Goal: Information Seeking & Learning: Learn about a topic

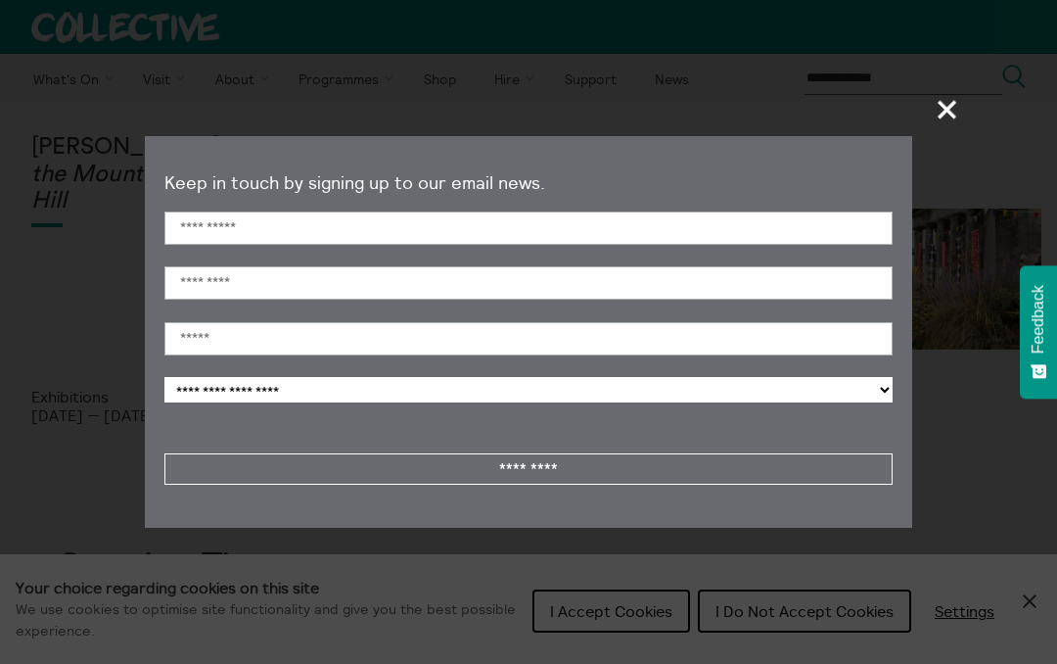
click at [947, 108] on span "+" at bounding box center [948, 109] width 58 height 58
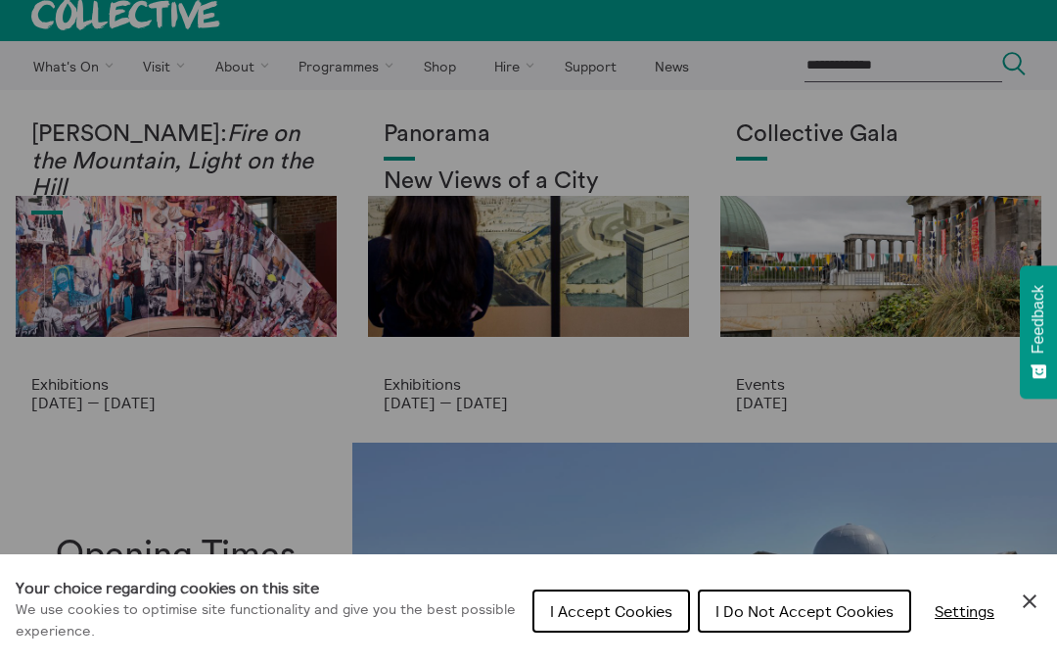
scroll to position [7, 0]
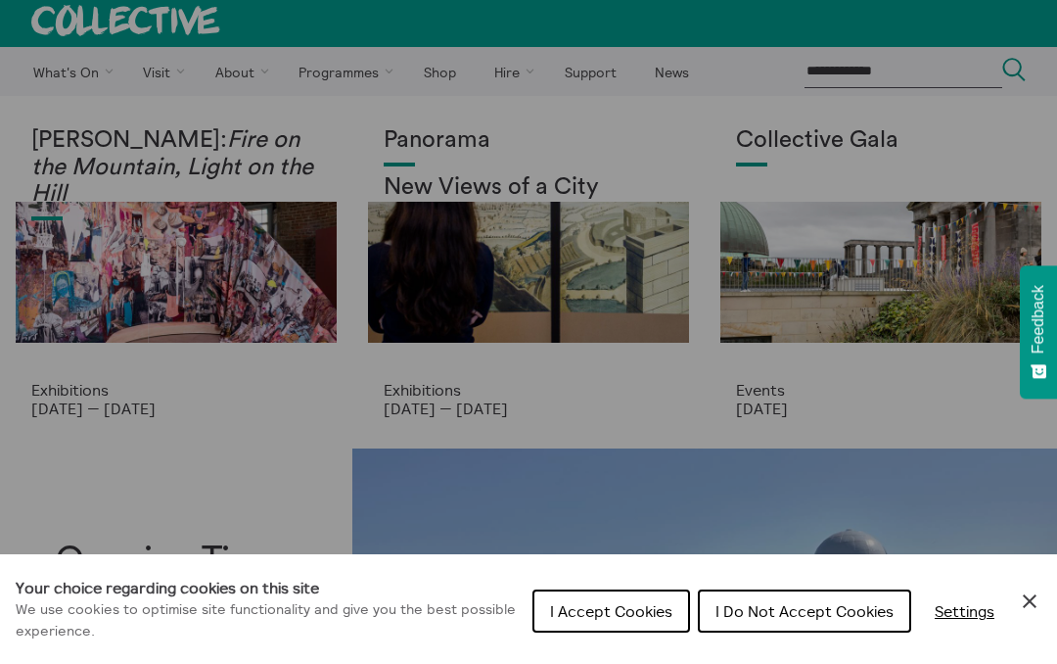
click at [1038, 613] on icon "Close Cookie Control" at bounding box center [1029, 600] width 23 height 23
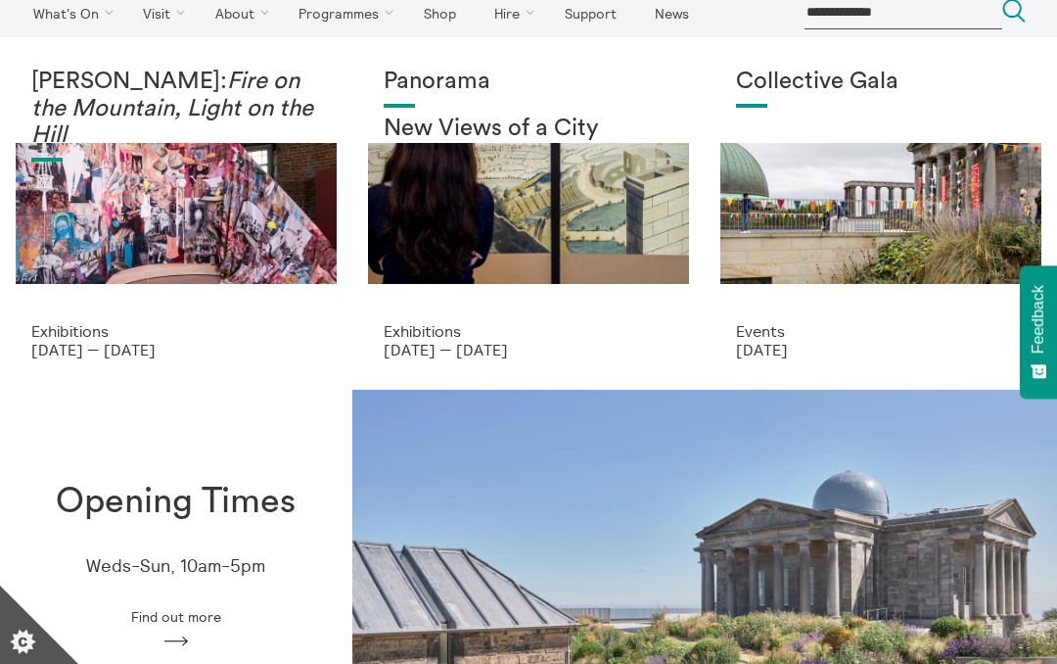
scroll to position [0, 0]
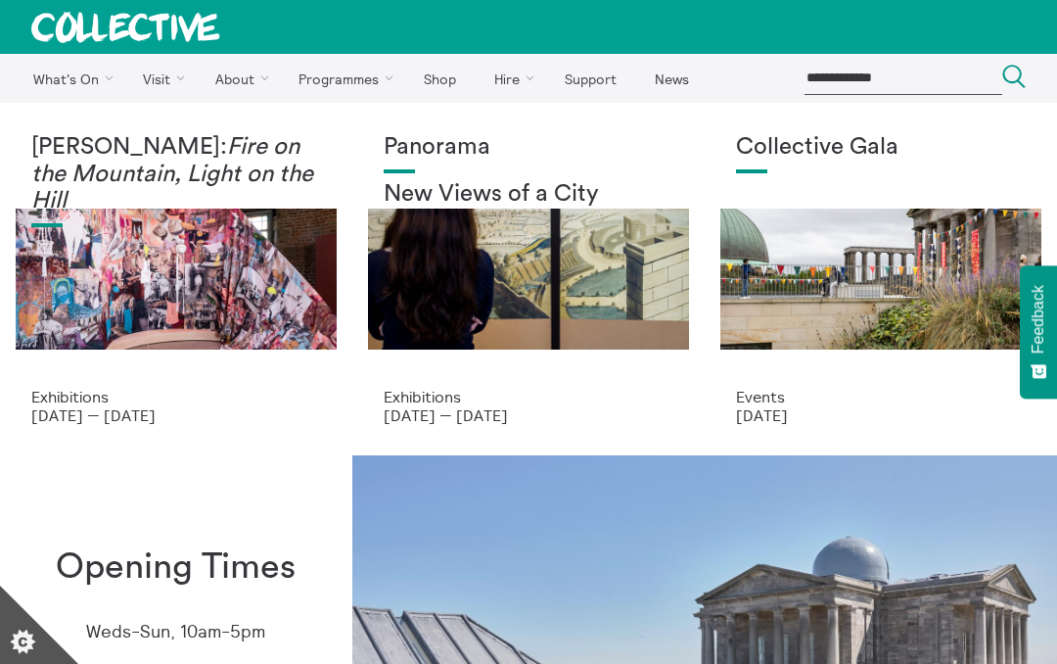
click at [0, 0] on link "Site history" at bounding box center [0, 0] width 0 height 0
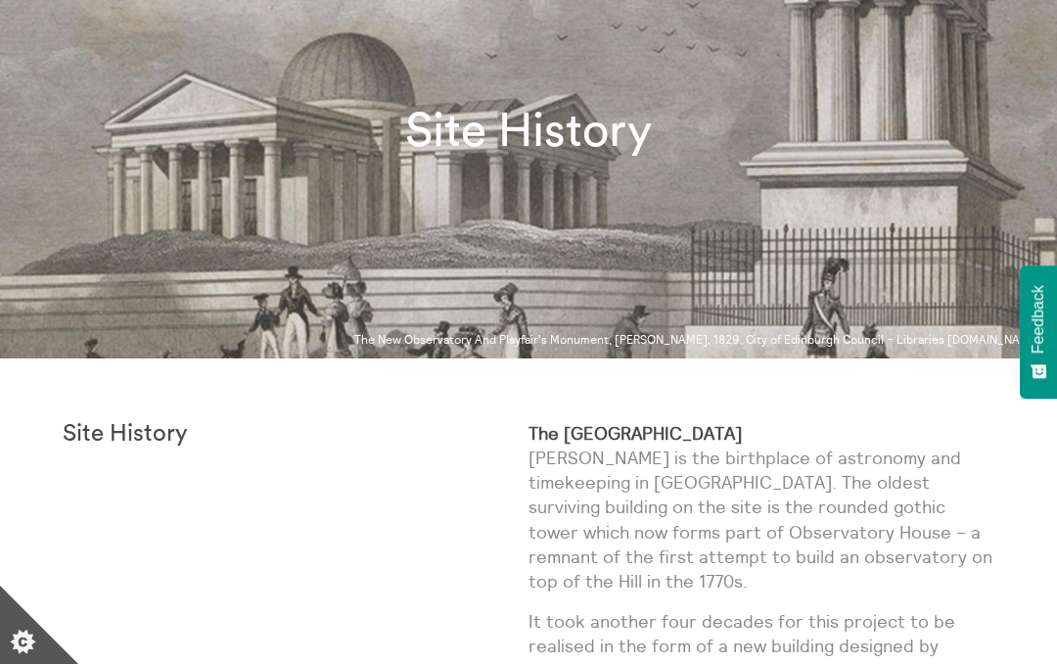
scroll to position [238, 0]
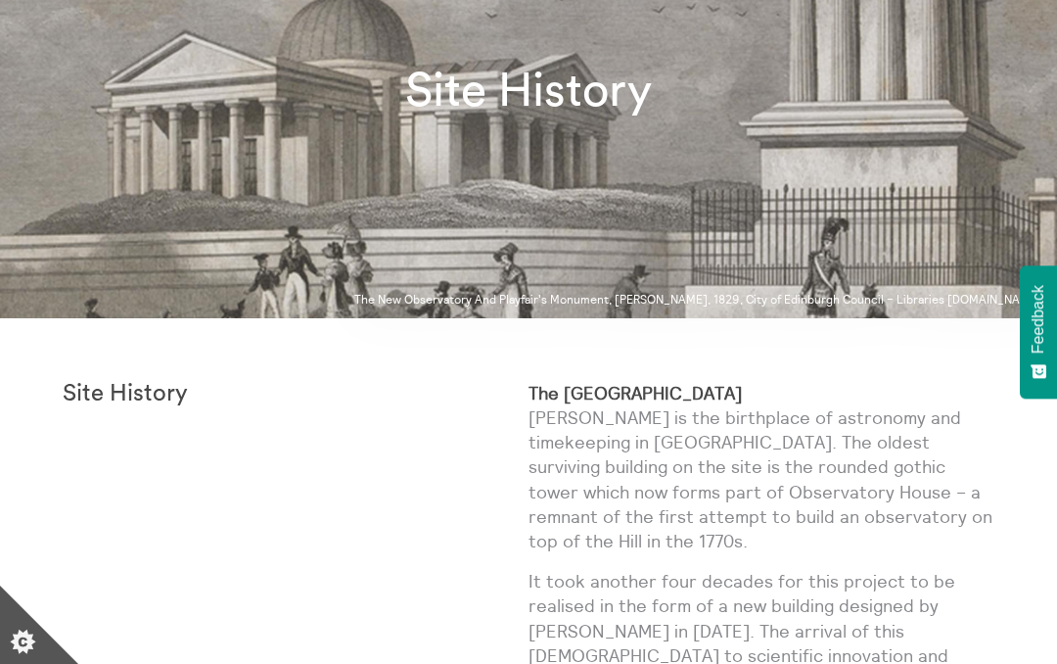
click at [656, 389] on strong "The [GEOGRAPHIC_DATA]" at bounding box center [635, 393] width 213 height 23
copy div "The [GEOGRAPHIC_DATA]"
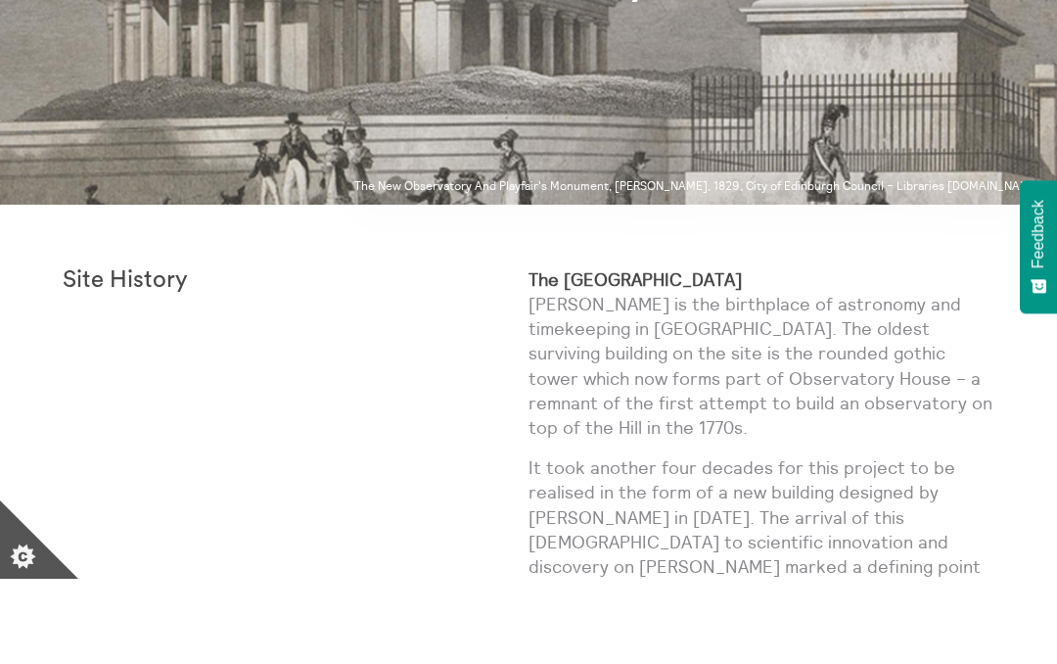
scroll to position [351, 0]
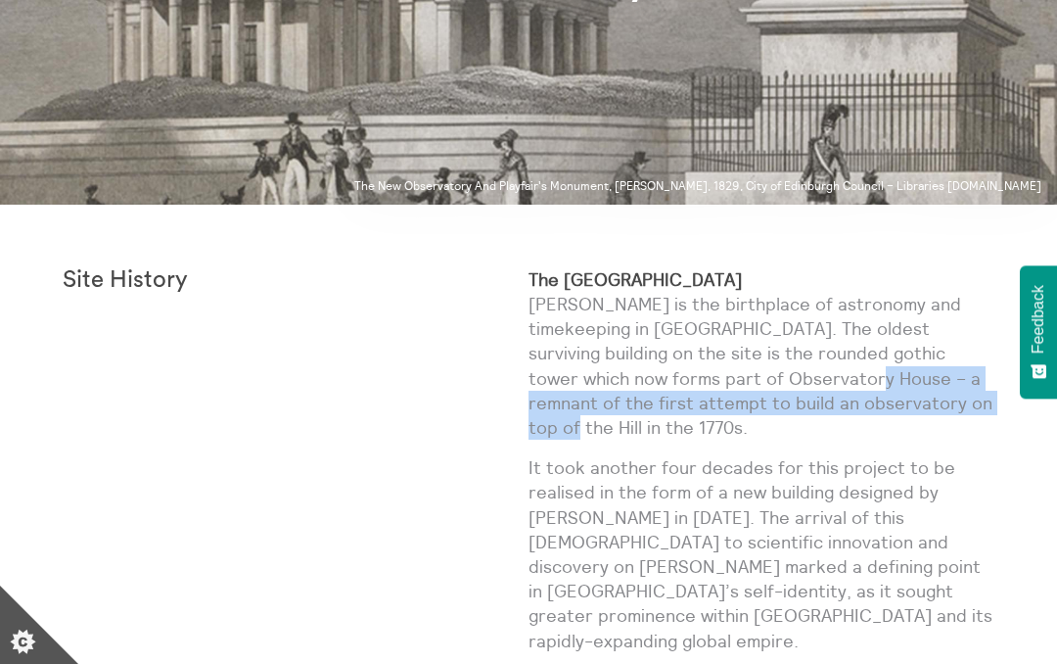
copy p "a remnant of the first attempt to build an observatory on top of the Hill"
click at [889, 482] on p "It took another four decades for this project to be realised in the form of a n…" at bounding box center [762, 554] width 466 height 198
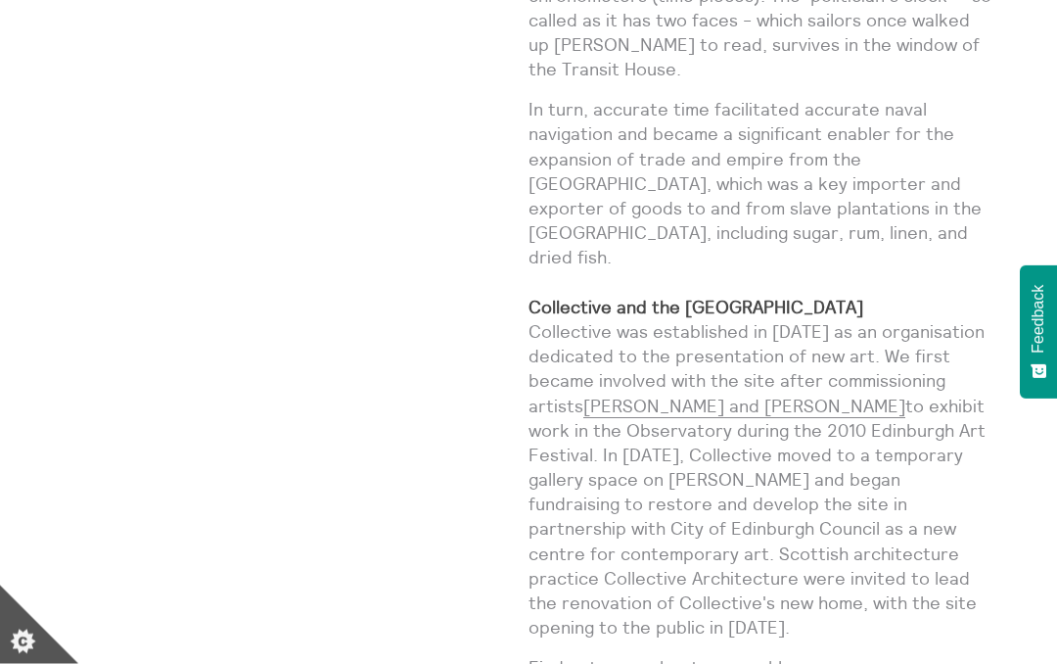
scroll to position [1833, 0]
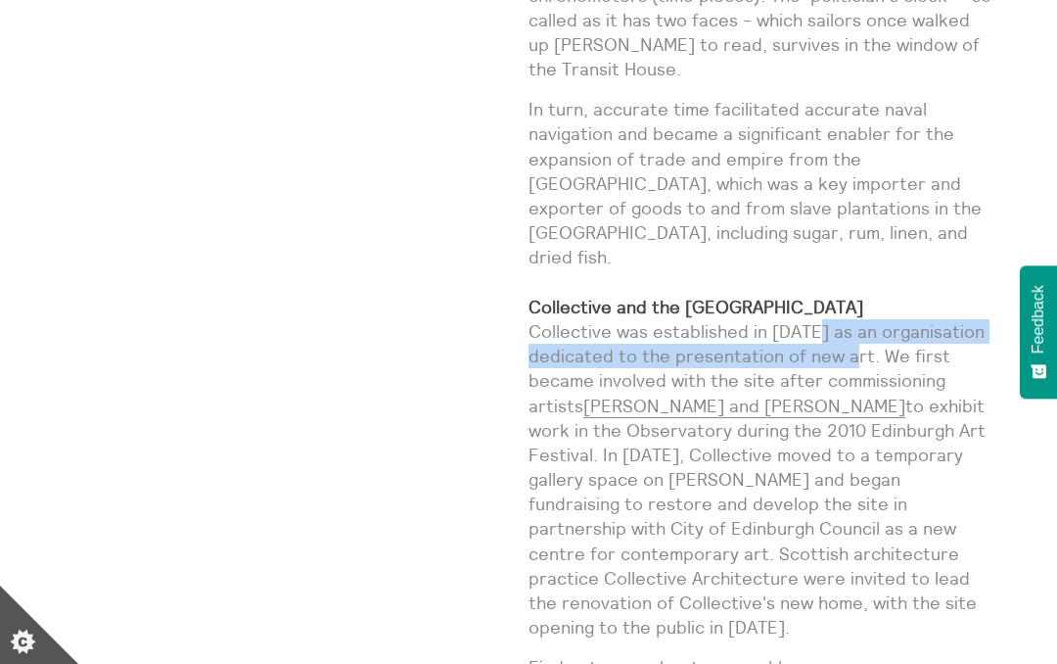
copy p "as an organisation dedicated to the presentation of new art"
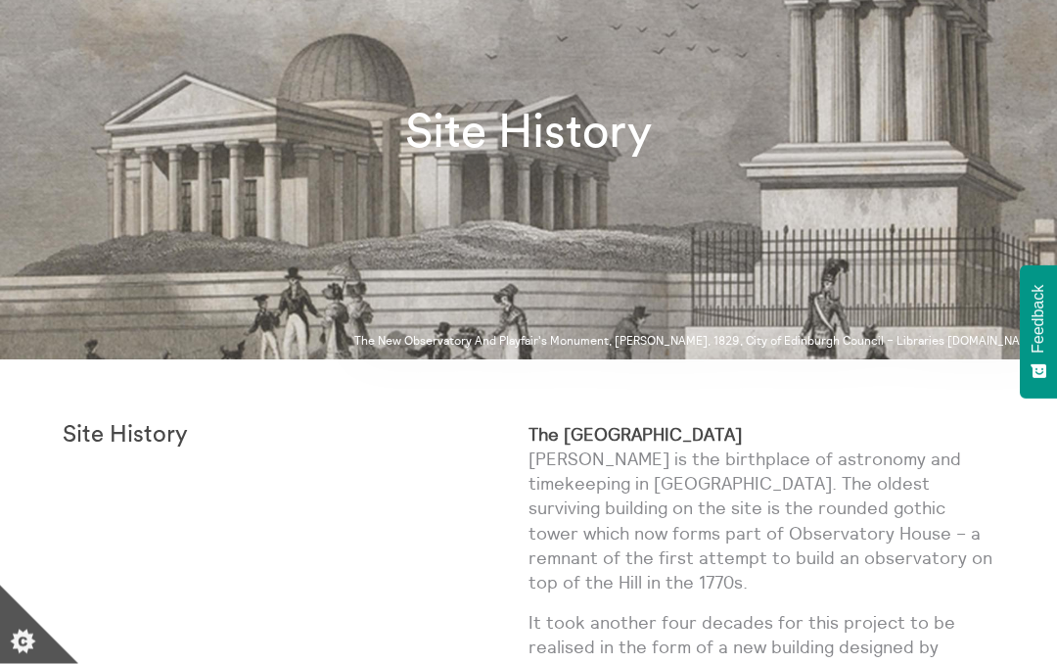
scroll to position [526, 0]
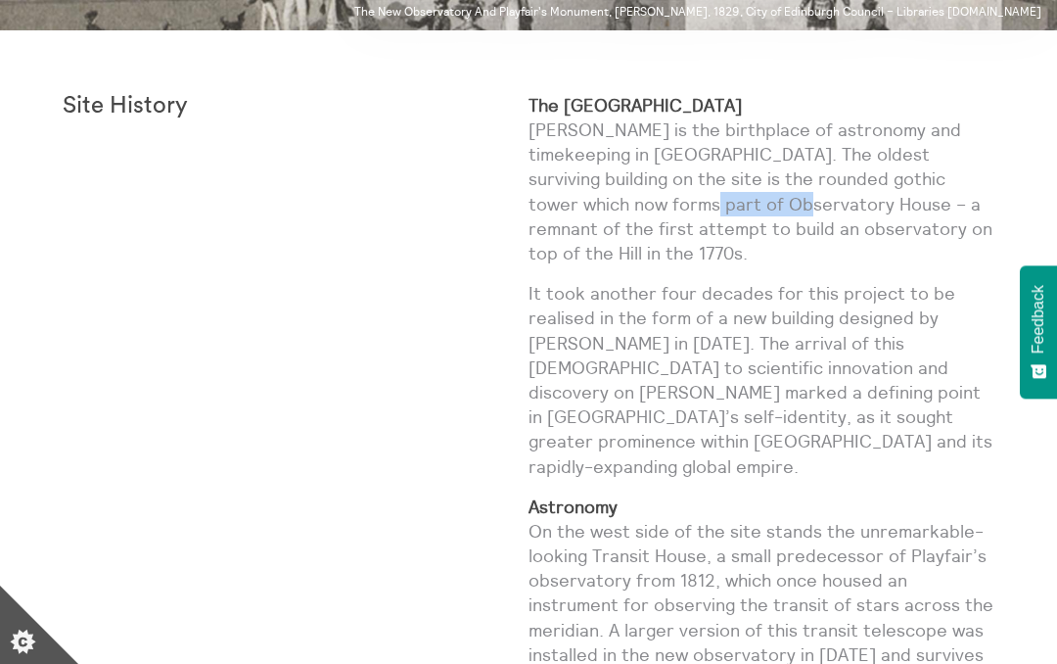
copy p "Observatory"
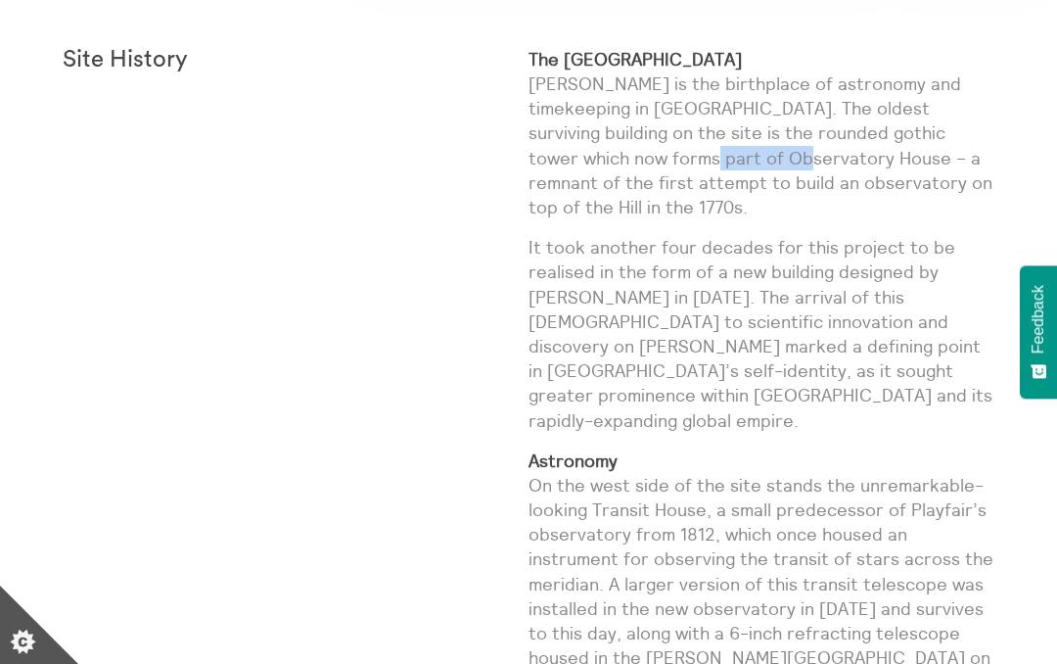
scroll to position [568, 0]
